Goal: Navigation & Orientation: Find specific page/section

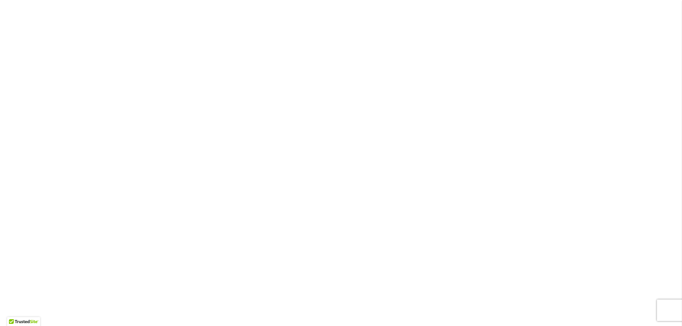
scroll to position [1110, 0]
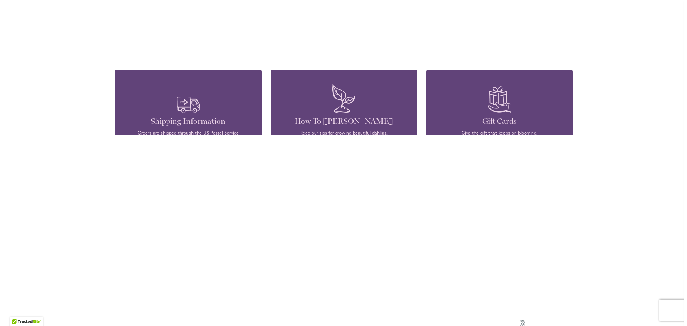
scroll to position [838, 0]
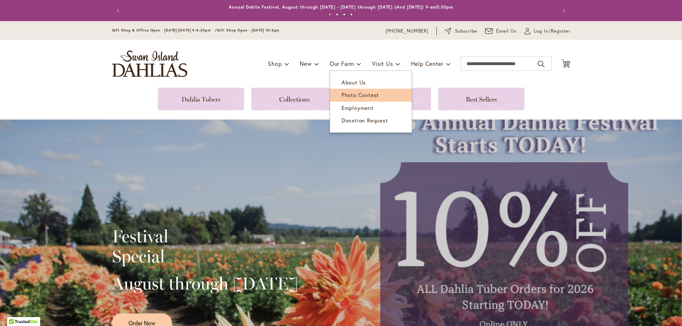
click at [353, 96] on span "Photo Contest" at bounding box center [360, 94] width 38 height 7
